Goal: Transaction & Acquisition: Purchase product/service

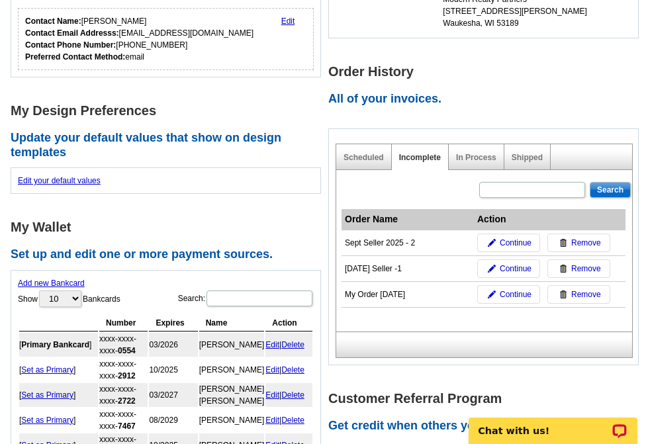
click at [95, 224] on h1 "My Wallet" at bounding box center [170, 228] width 318 height 14
click at [479, 160] on link "In Process" at bounding box center [476, 157] width 40 height 9
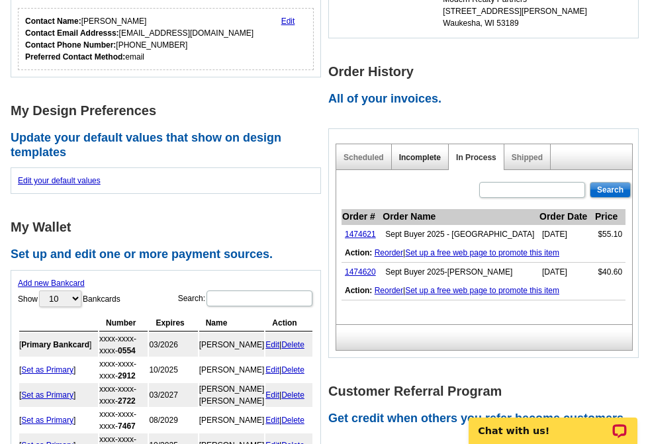
click at [423, 159] on link "Incomplete" at bounding box center [420, 157] width 42 height 9
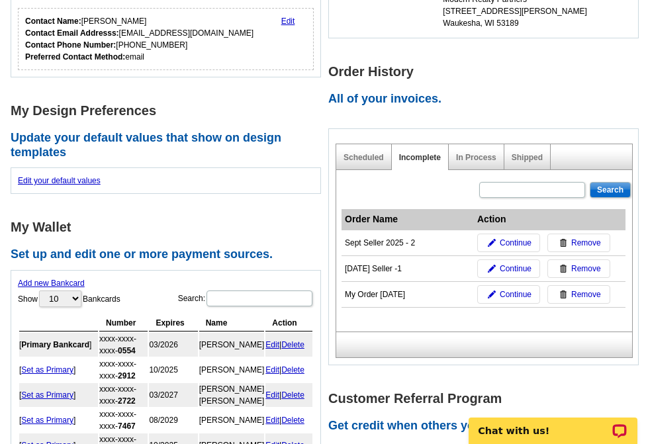
click at [240, 108] on h1 "My Design Preferences" at bounding box center [170, 111] width 318 height 14
click at [178, 218] on div "Account Information Update your user information. Username: heather@modernrpwi.…" at bounding box center [170, 193] width 318 height 829
click at [430, 199] on div "Search Order Name Action Sept Seller 2025 - 2 Continue Remove Sept 2025 Seller …" at bounding box center [484, 251] width 297 height 162
click at [513, 270] on span "Continue" at bounding box center [516, 269] width 32 height 12
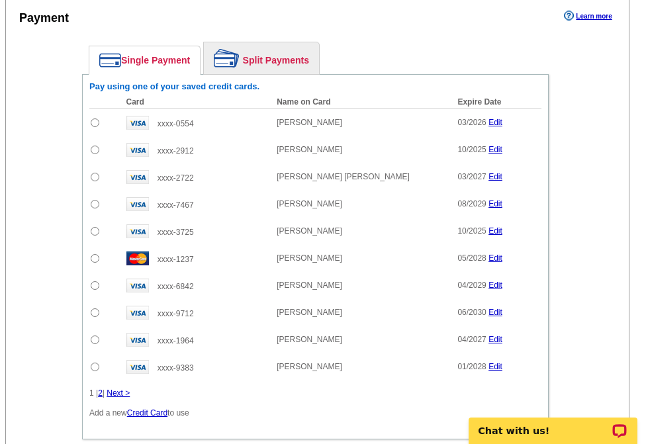
scroll to position [1126, 0]
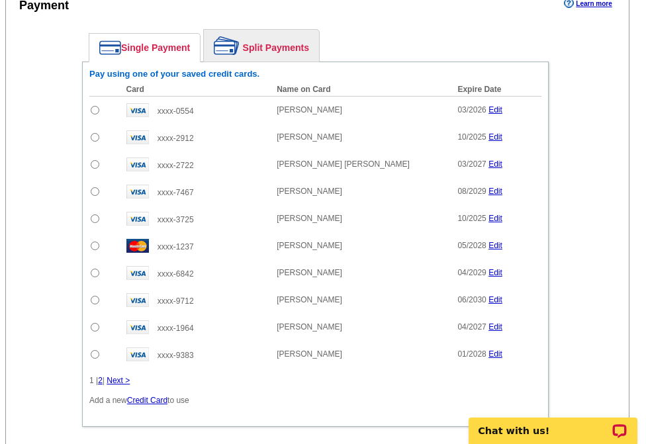
click at [102, 385] on link "2" at bounding box center [100, 380] width 5 height 9
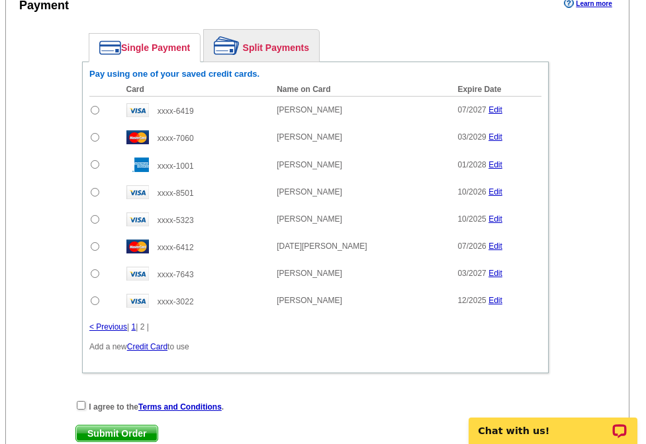
click at [136, 330] on link "1" at bounding box center [134, 326] width 5 height 9
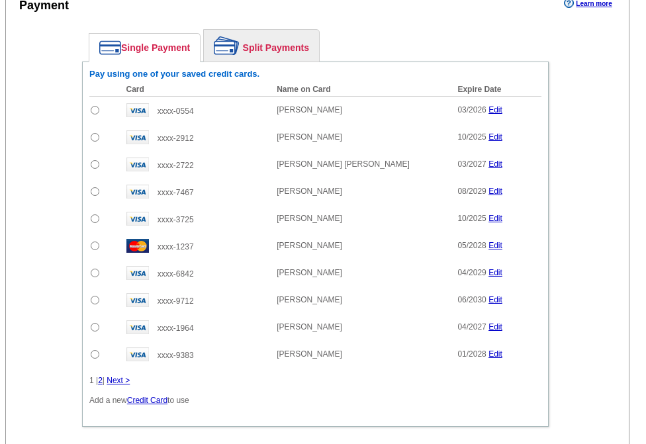
click at [91, 246] on input "radio" at bounding box center [95, 246] width 9 height 9
radio input "true"
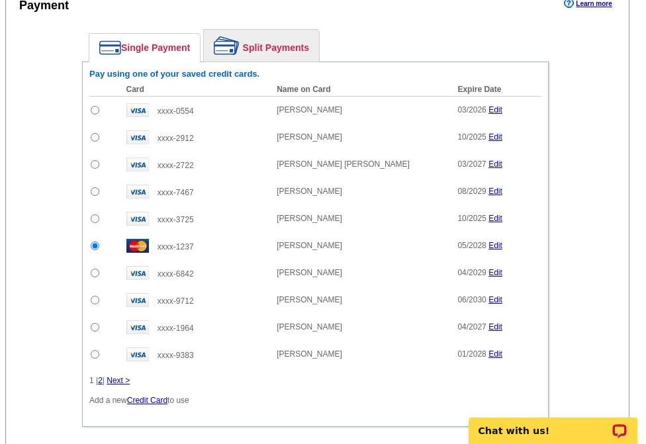
drag, startPoint x: 386, startPoint y: 38, endPoint x: 390, endPoint y: 49, distance: 11.9
click at [386, 38] on ul "Single Payment Split Payments" at bounding box center [319, 45] width 460 height 32
click at [277, 52] on link "Split Payments" at bounding box center [261, 46] width 115 height 32
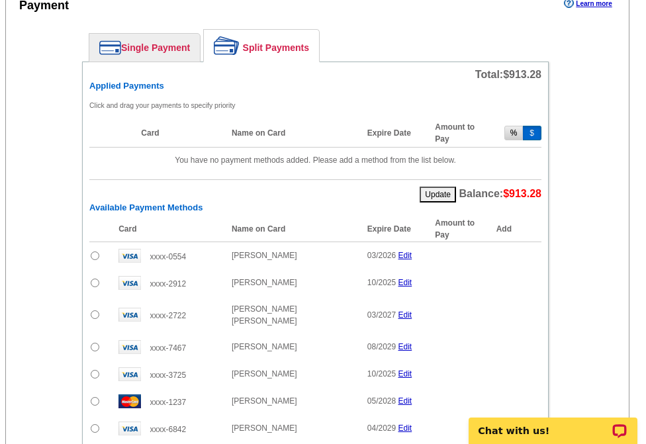
click at [533, 134] on button "$" at bounding box center [532, 133] width 19 height 15
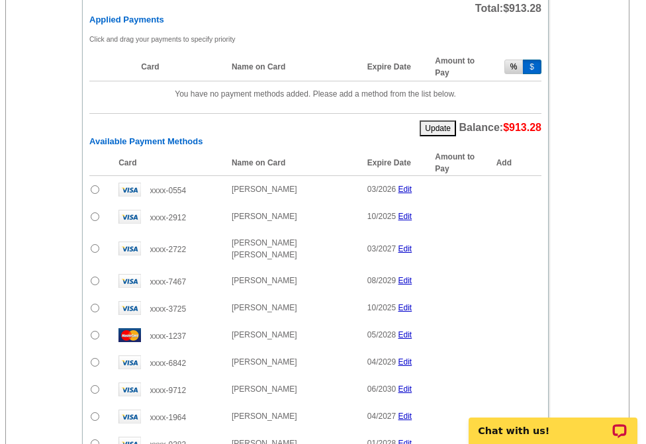
scroll to position [1258, 0]
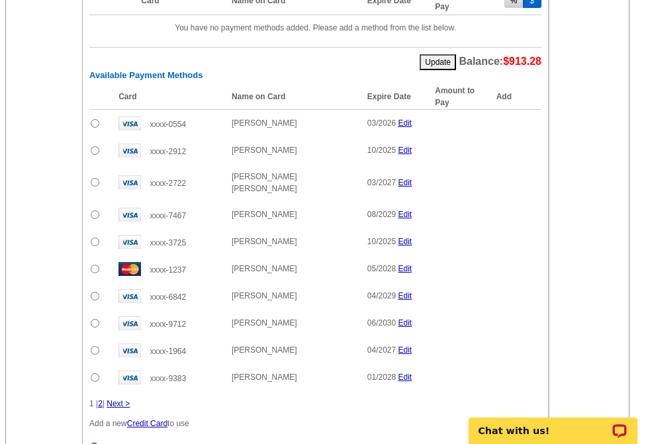
click at [94, 265] on input "radio" at bounding box center [95, 269] width 9 height 9
radio input "true"
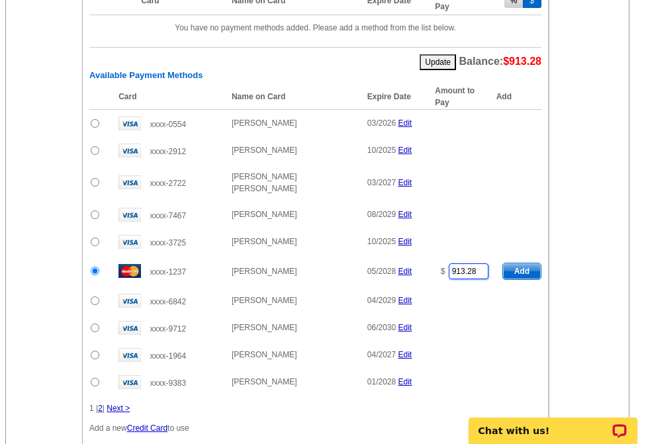
drag, startPoint x: 466, startPoint y: 264, endPoint x: 426, endPoint y: 267, distance: 39.2
click at [426, 267] on tr "xxxx-1237 Crystal Perez 05/2028 Edit $ 913.28 Add" at bounding box center [315, 272] width 452 height 32
click at [526, 264] on span "Add" at bounding box center [522, 272] width 38 height 16
type input "913.28"
radio input "false"
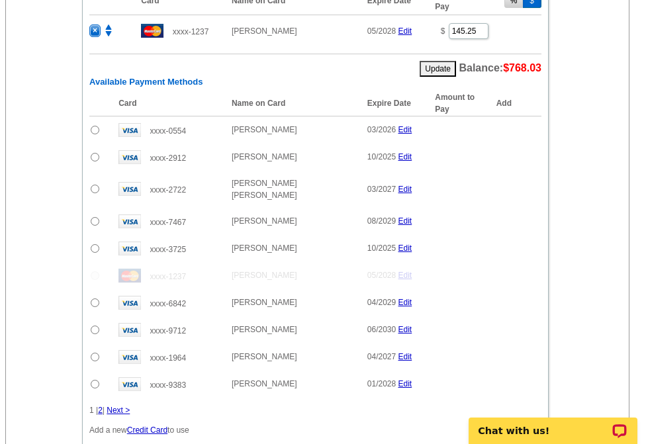
click at [103, 406] on link "2" at bounding box center [100, 410] width 5 height 9
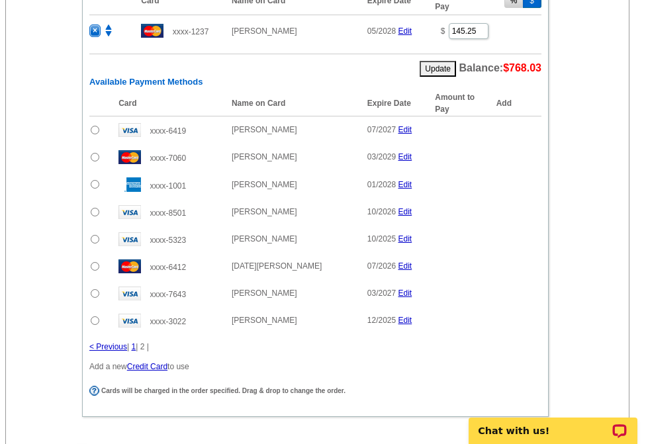
click at [96, 215] on input "radio" at bounding box center [95, 212] width 9 height 9
radio input "true"
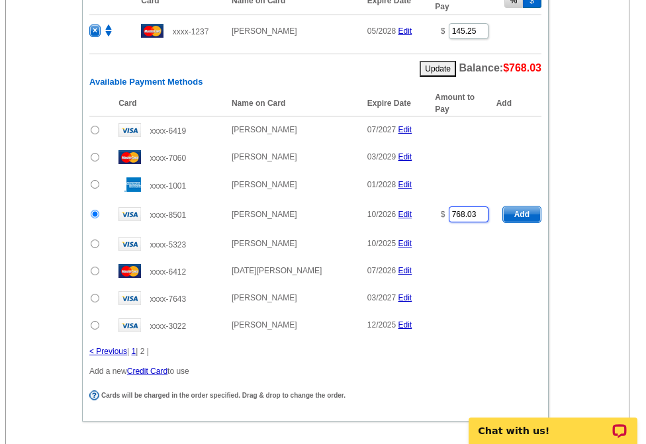
drag, startPoint x: 478, startPoint y: 214, endPoint x: 427, endPoint y: 215, distance: 51.0
click at [427, 215] on tr "xxxx-8501 Abdoul Zoure 10/2026 Edit $ 768.03 Add" at bounding box center [315, 215] width 452 height 32
click at [518, 214] on span "Add" at bounding box center [522, 215] width 38 height 16
type input "768.03"
radio input "false"
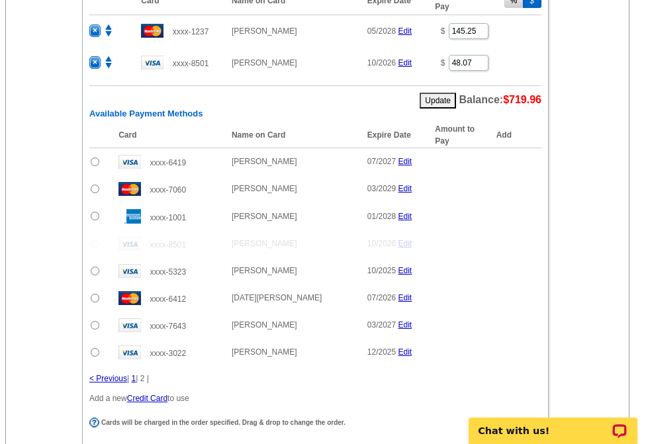
click at [126, 380] on link "< Previous" at bounding box center [108, 378] width 38 height 9
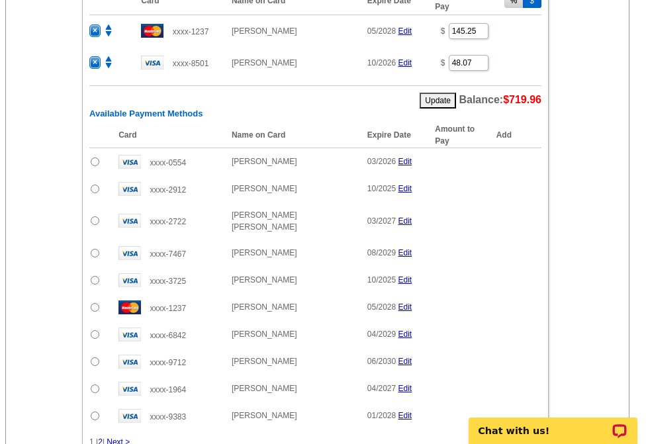
click at [95, 358] on input "radio" at bounding box center [95, 362] width 9 height 9
radio input "true"
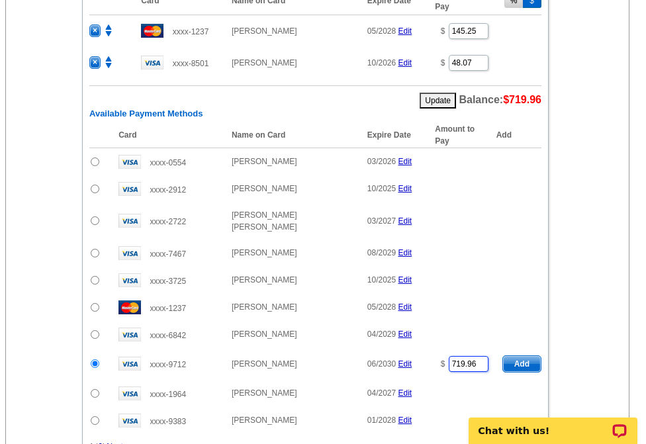
drag, startPoint x: 479, startPoint y: 356, endPoint x: 438, endPoint y: 358, distance: 41.1
click at [438, 358] on td "$ 719.96" at bounding box center [462, 364] width 68 height 32
click at [522, 357] on span "Add" at bounding box center [522, 364] width 38 height 16
type input "719.96"
radio input "false"
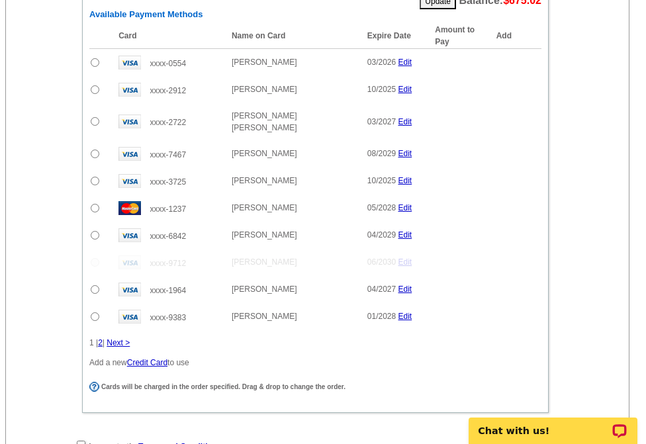
scroll to position [1457, 0]
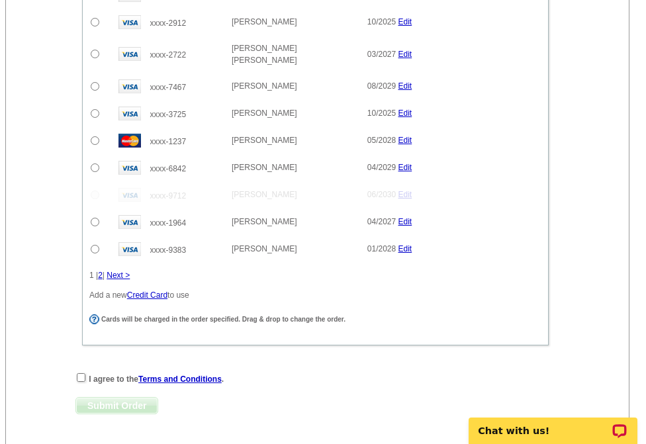
click at [121, 271] on link "Next >" at bounding box center [118, 275] width 23 height 9
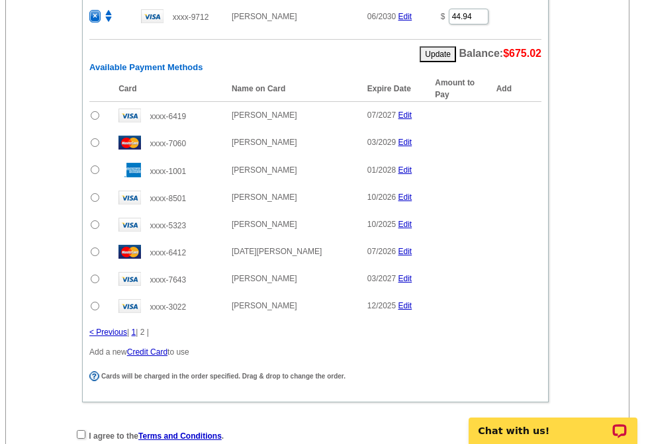
scroll to position [1324, 0]
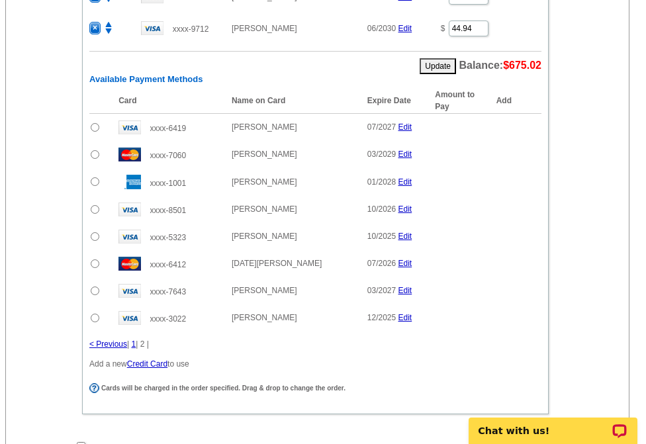
click at [91, 293] on input "radio" at bounding box center [95, 291] width 9 height 9
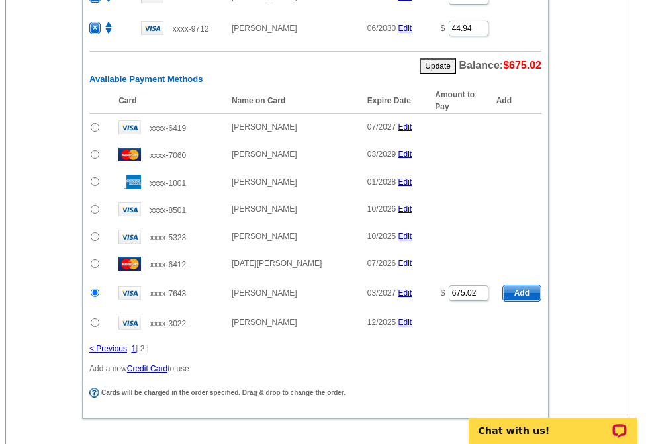
click at [529, 294] on span "Add" at bounding box center [522, 293] width 38 height 16
radio input "false"
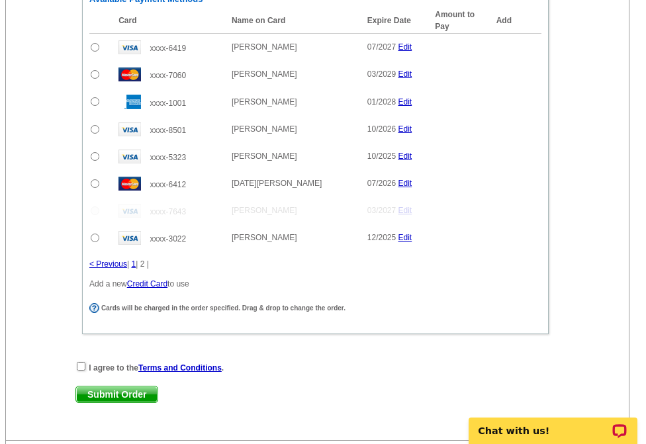
scroll to position [1457, 0]
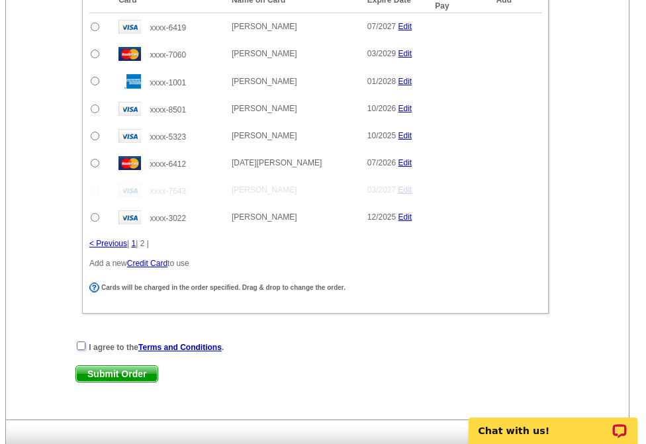
click at [79, 347] on input "checkbox" at bounding box center [81, 346] width 9 height 9
checkbox input "true"
click at [116, 376] on span "Submit Order" at bounding box center [116, 374] width 81 height 16
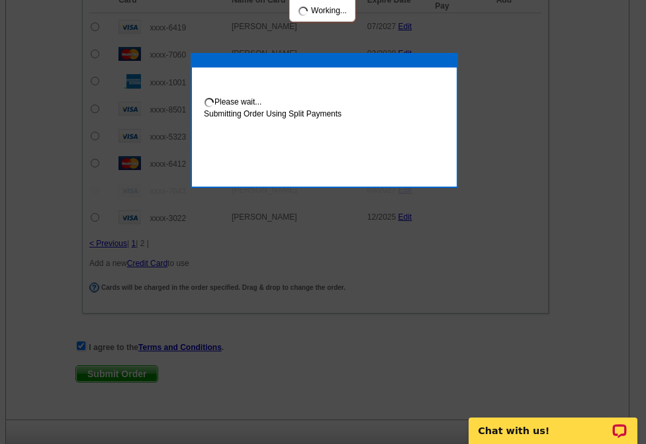
scroll to position [1524, 0]
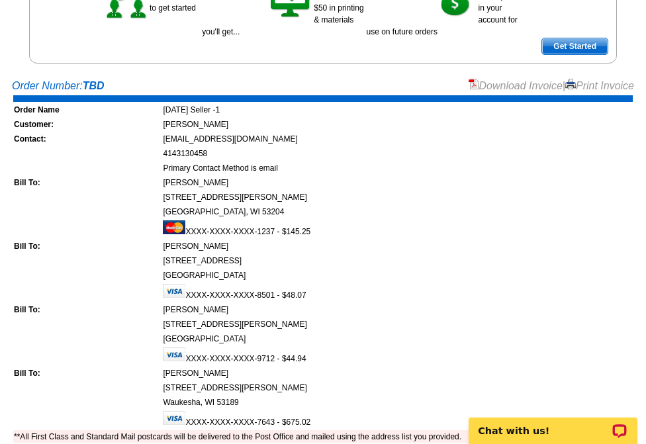
scroll to position [66, 0]
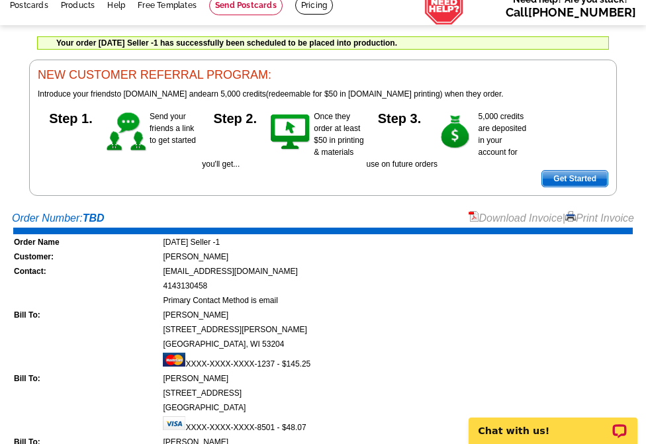
click at [579, 221] on link "Print Invoice" at bounding box center [599, 218] width 69 height 11
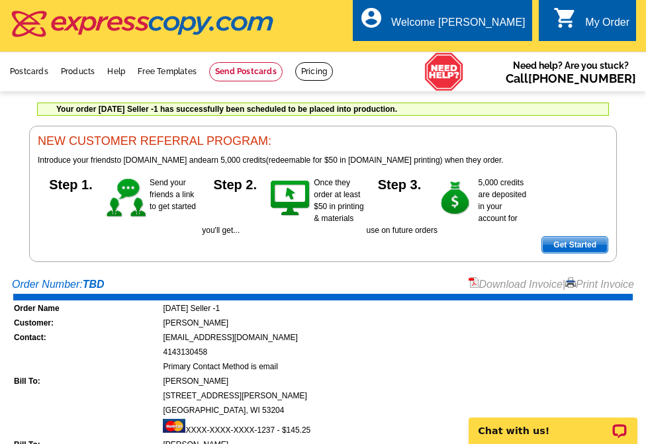
click at [485, 26] on div "Welcome [PERSON_NAME]" at bounding box center [458, 26] width 134 height 19
click at [482, 58] on li "My Account" at bounding box center [496, 54] width 72 height 17
click at [475, 53] on link "My Account" at bounding box center [492, 51] width 57 height 12
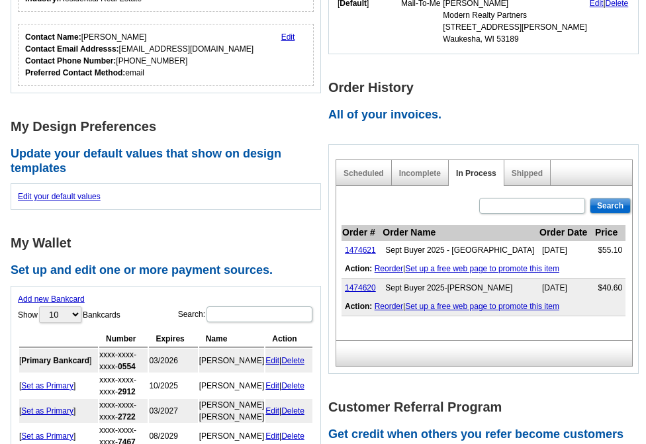
scroll to position [331, 0]
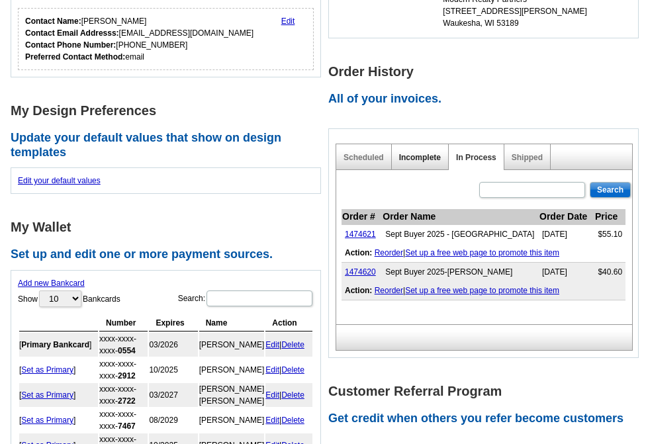
click at [408, 158] on link "Incomplete" at bounding box center [420, 157] width 42 height 9
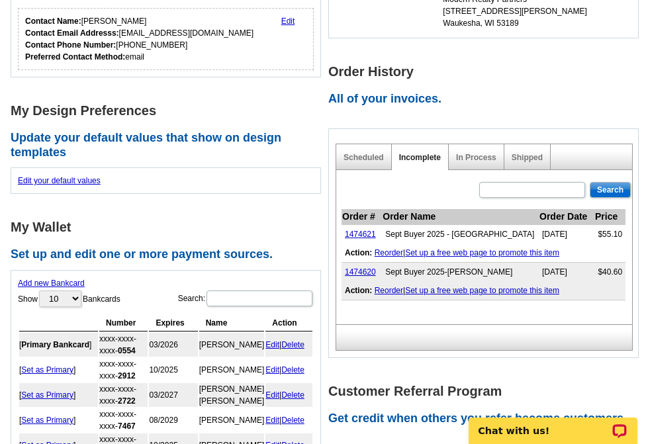
scroll to position [0, 0]
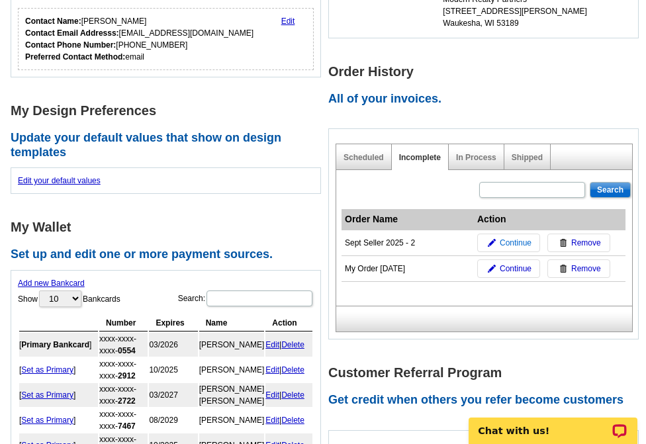
click at [523, 244] on span "Continue" at bounding box center [516, 243] width 32 height 12
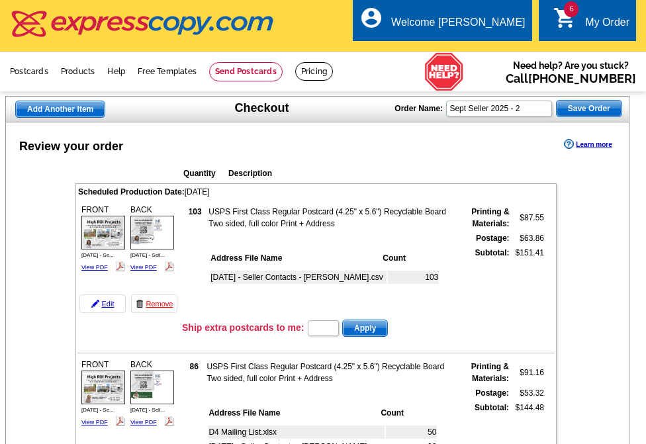
click at [391, 151] on div "Review your order Learn more" at bounding box center [317, 146] width 623 height 20
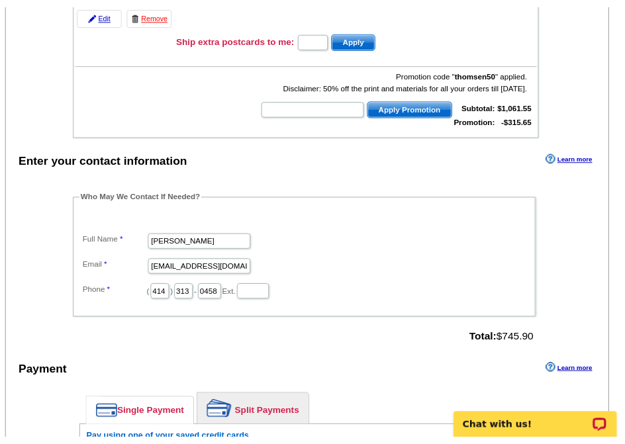
scroll to position [1018, 0]
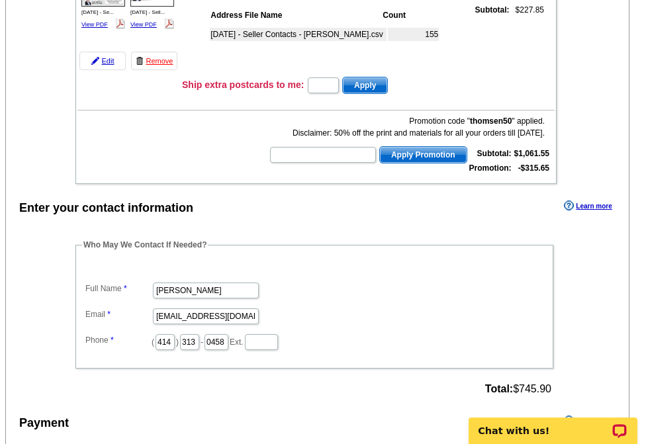
drag, startPoint x: 650, startPoint y: 56, endPoint x: 628, endPoint y: 239, distance: 184.7
click at [628, 239] on html "Welcome back Tonya My Account Logout local_phone Same Day Design, Print, & Mail…" at bounding box center [323, 164] width 646 height 2365
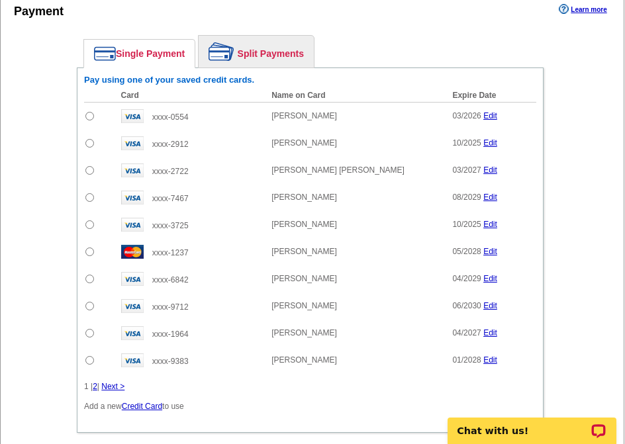
scroll to position [1444, 0]
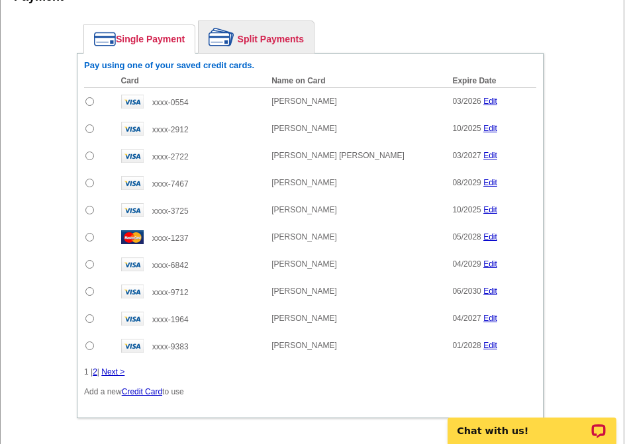
click at [256, 40] on link "Split Payments" at bounding box center [256, 37] width 115 height 32
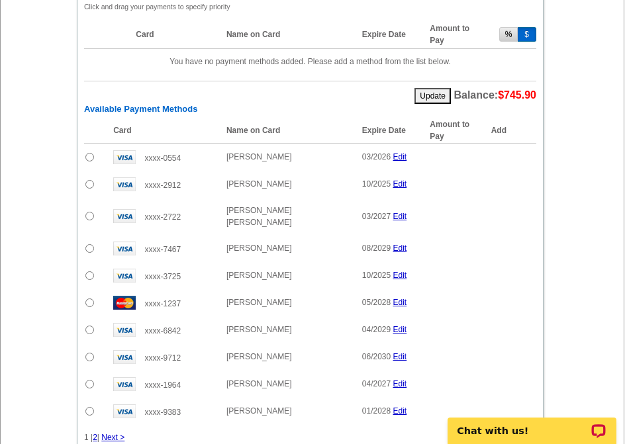
scroll to position [1577, 0]
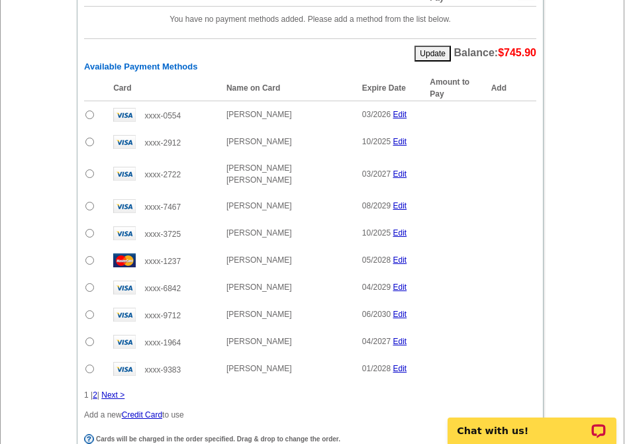
click at [91, 365] on input "radio" at bounding box center [89, 369] width 9 height 9
radio input "true"
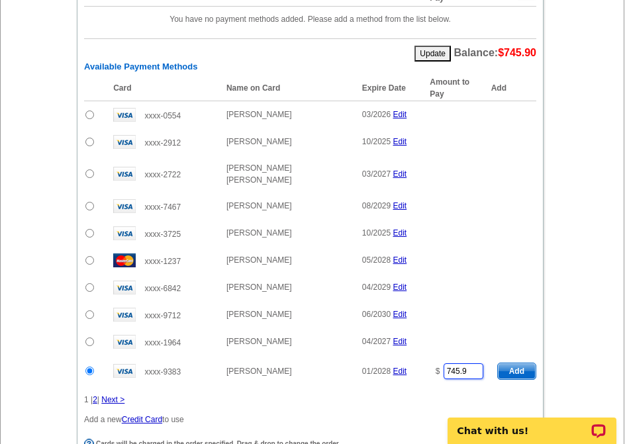
drag, startPoint x: 470, startPoint y: 361, endPoint x: 422, endPoint y: 363, distance: 48.4
click at [422, 363] on tr "xxxx-9383 Dawn M Drexler-Hilber 01/2028 Edit $ 745.9 Add" at bounding box center [310, 372] width 452 height 32
click at [508, 364] on span "Add" at bounding box center [517, 372] width 38 height 16
type input "745.9"
radio input "false"
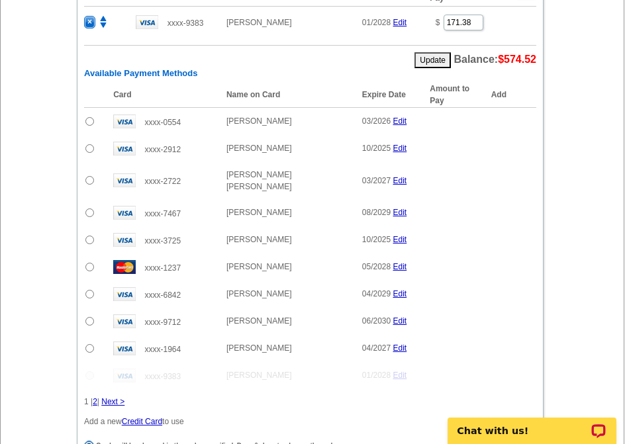
click at [97, 397] on link "2" at bounding box center [95, 401] width 5 height 9
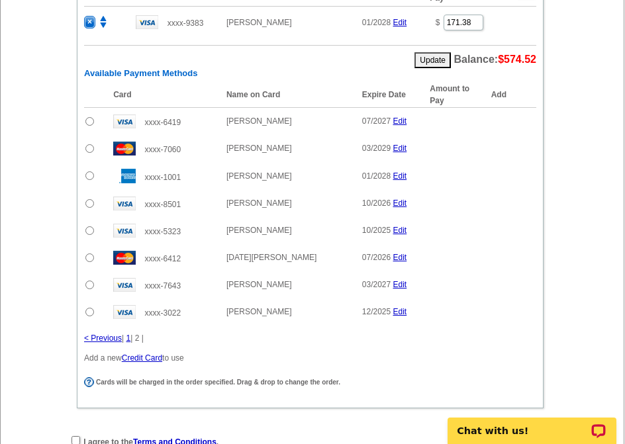
click at [85, 122] on td at bounding box center [95, 121] width 23 height 28
click at [89, 123] on input "radio" at bounding box center [89, 121] width 9 height 9
radio input "true"
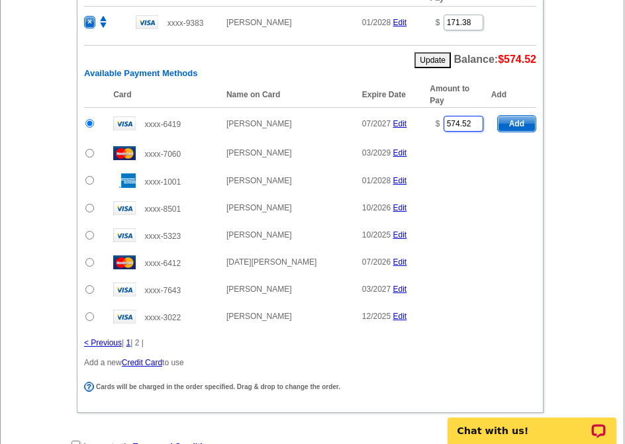
drag, startPoint x: 475, startPoint y: 123, endPoint x: 420, endPoint y: 126, distance: 54.4
click at [421, 126] on tr "xxxx-6419 Patrick Martin 07/2027 Edit $ 574.52 Add" at bounding box center [310, 123] width 452 height 32
click at [524, 123] on span "Add" at bounding box center [517, 124] width 38 height 16
type input "574.52"
radio input "false"
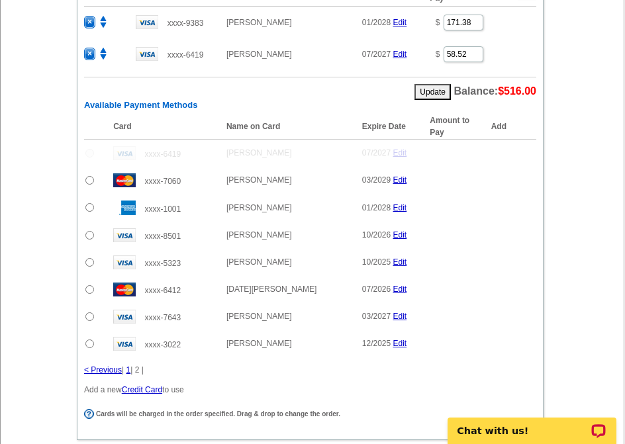
click at [88, 290] on input "radio" at bounding box center [89, 289] width 9 height 9
radio input "true"
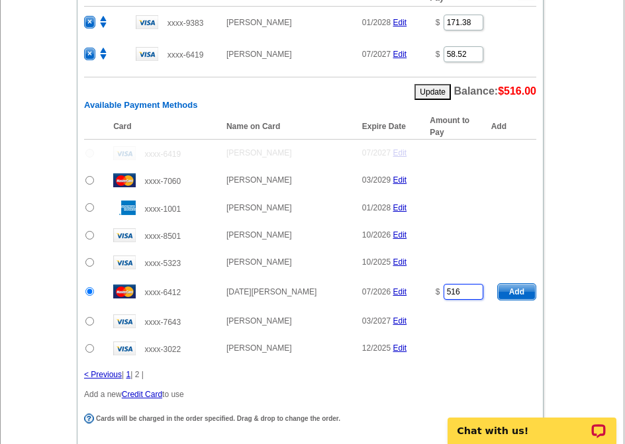
drag, startPoint x: 471, startPoint y: 289, endPoint x: 419, endPoint y: 289, distance: 52.3
click at [419, 289] on tr "xxxx-6412 Lucia Rowley 07/2026 Edit $ 516 Add" at bounding box center [310, 292] width 452 height 32
click at [524, 293] on span "Add" at bounding box center [517, 292] width 38 height 16
type input "516"
radio input "false"
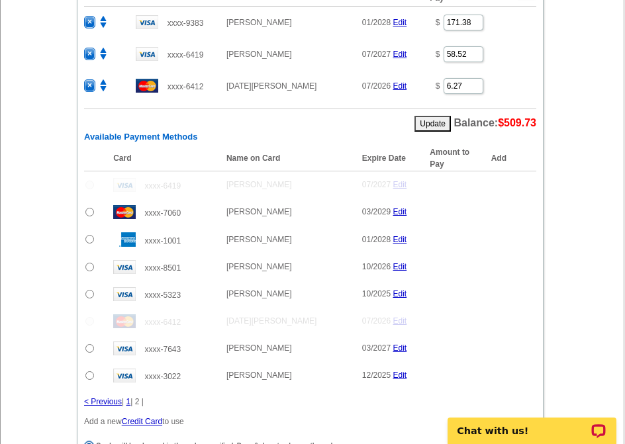
click at [90, 350] on input "radio" at bounding box center [89, 348] width 9 height 9
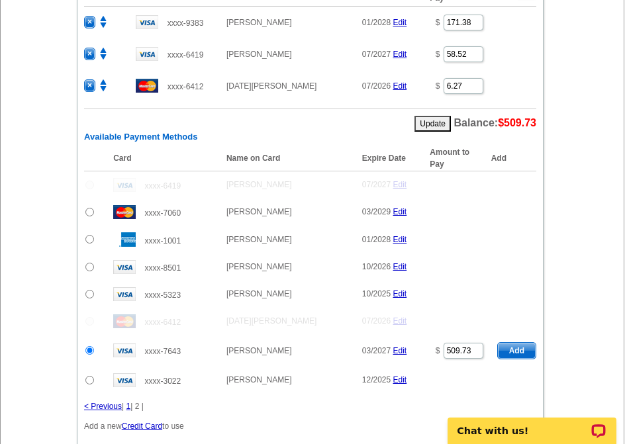
click at [522, 352] on span "Add" at bounding box center [517, 351] width 38 height 16
radio input "false"
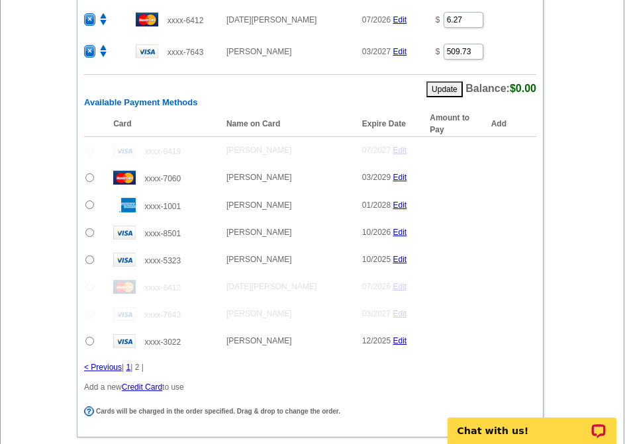
scroll to position [1709, 0]
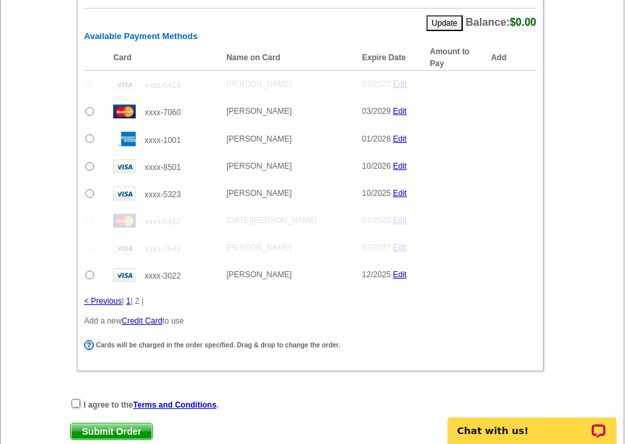
click at [74, 407] on input "checkbox" at bounding box center [76, 403] width 9 height 9
checkbox input "true"
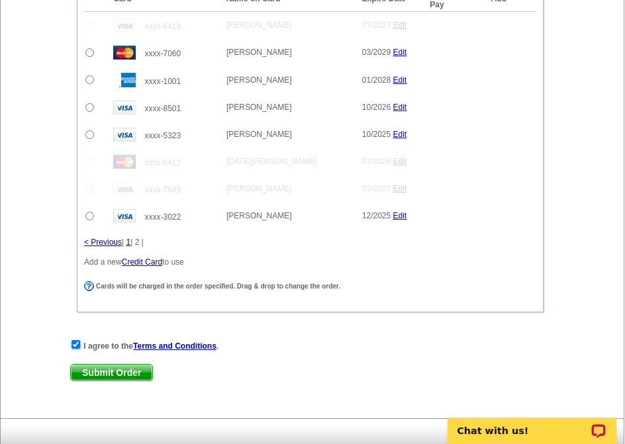
scroll to position [1775, 0]
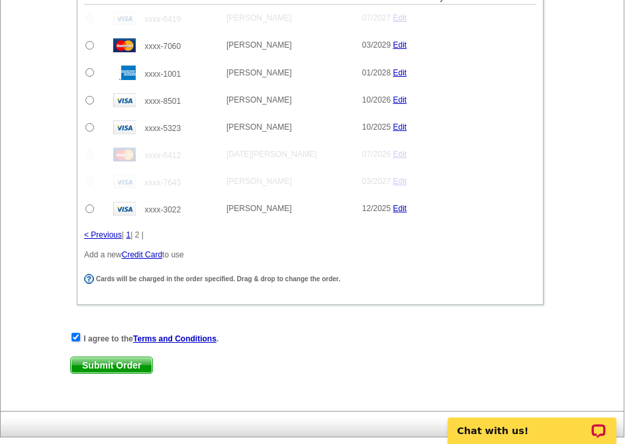
click at [123, 364] on span "Submit Order" at bounding box center [111, 366] width 81 height 16
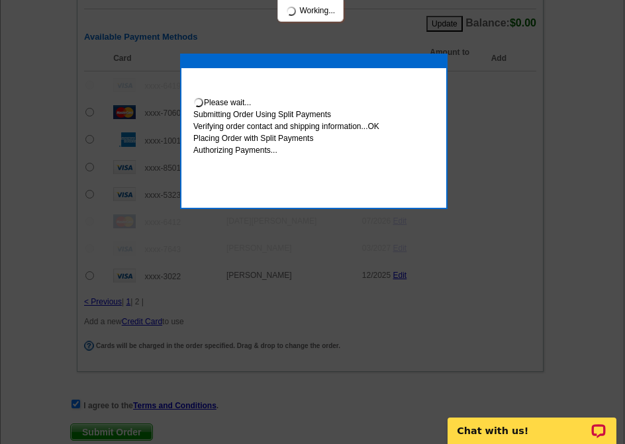
scroll to position [1842, 0]
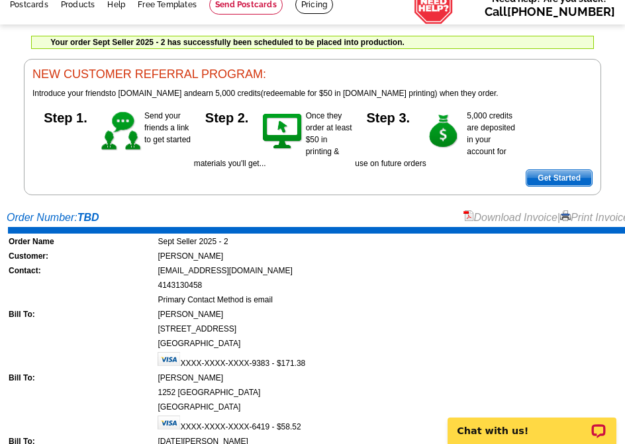
scroll to position [66, 0]
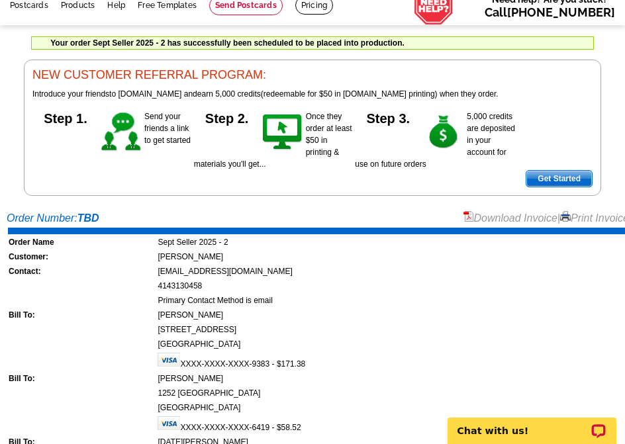
click at [600, 219] on link "Print Invoice" at bounding box center [594, 218] width 69 height 11
